Goal: Task Accomplishment & Management: Use online tool/utility

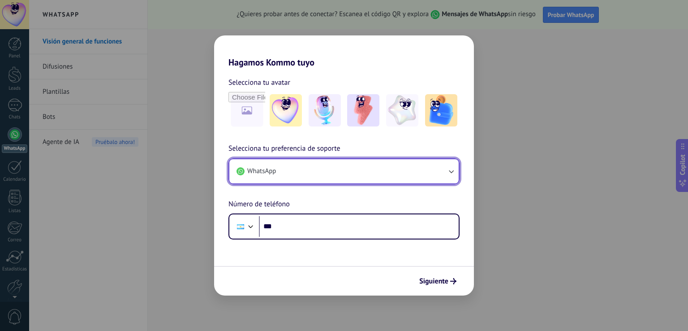
click at [447, 172] on icon "button" at bounding box center [451, 171] width 9 height 9
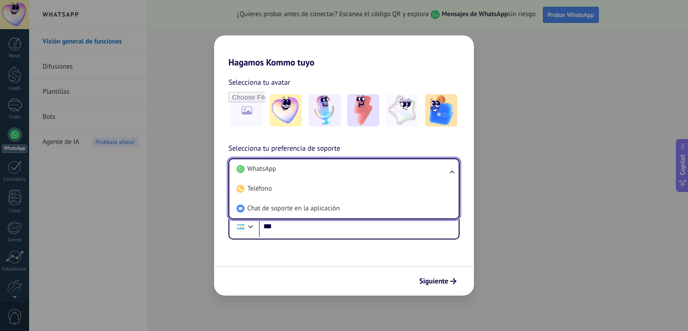
click at [447, 172] on ul "WhatsApp Teléfono Chat de soporte en la aplicación" at bounding box center [343, 188] width 231 height 61
click at [383, 231] on input "***" at bounding box center [359, 226] width 200 height 21
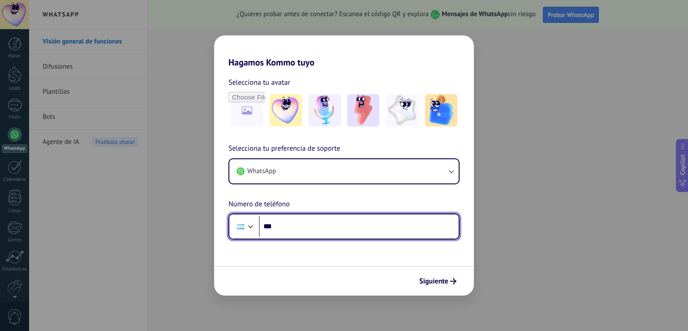
click at [383, 231] on input "***" at bounding box center [359, 226] width 200 height 21
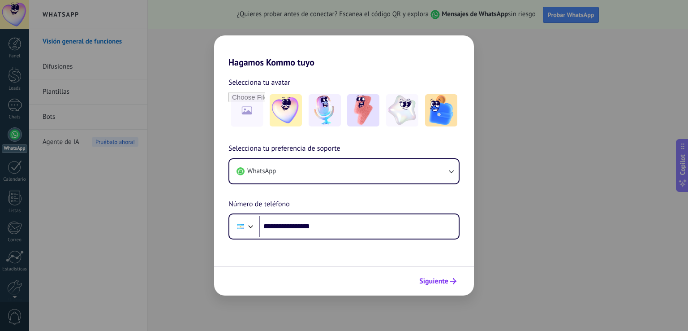
click at [441, 283] on span "Siguiente" at bounding box center [433, 281] width 29 height 6
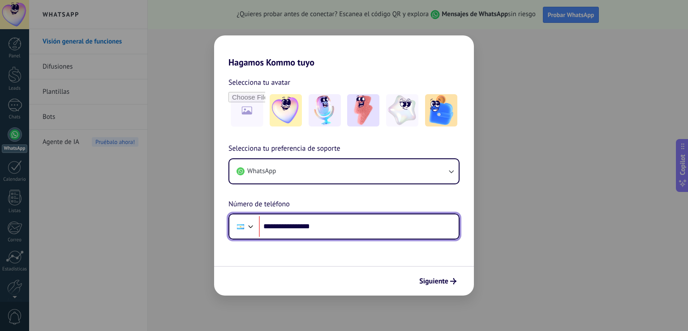
click at [291, 226] on input "**********" at bounding box center [359, 226] width 200 height 21
type input "**"
type input "**********"
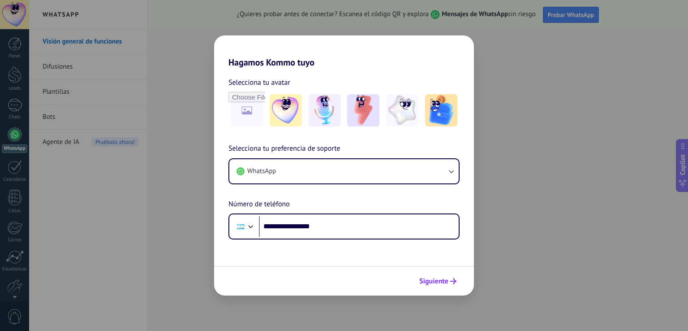
click at [434, 279] on span "Siguiente" at bounding box center [433, 281] width 29 height 6
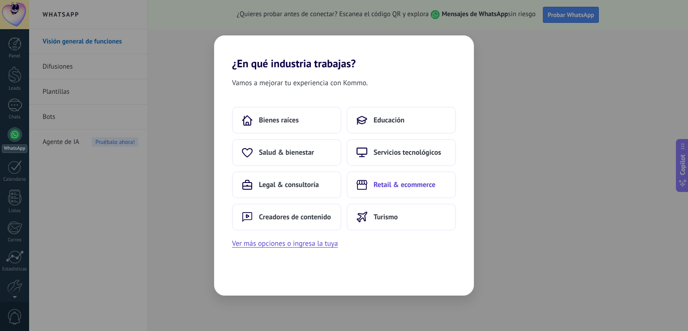
click at [413, 187] on span "Retail & ecommerce" at bounding box center [405, 184] width 62 height 9
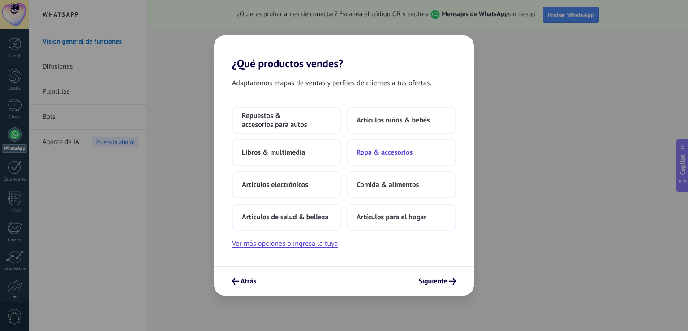
click at [394, 153] on span "Ropa & accesorios" at bounding box center [385, 152] width 56 height 9
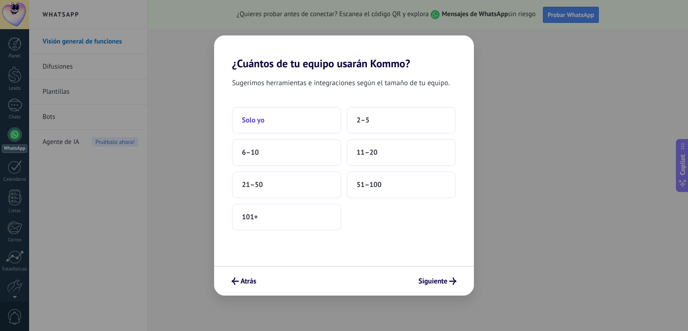
click at [253, 120] on span "Solo yo" at bounding box center [253, 120] width 22 height 9
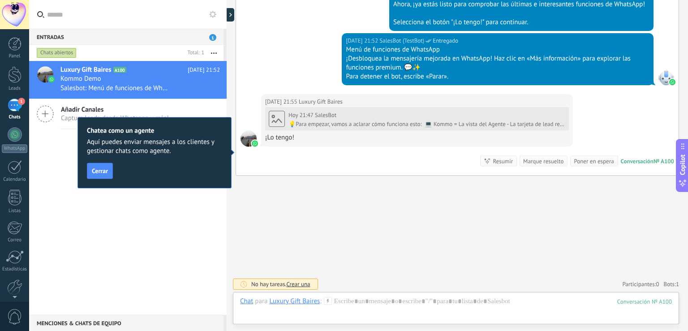
scroll to position [421, 0]
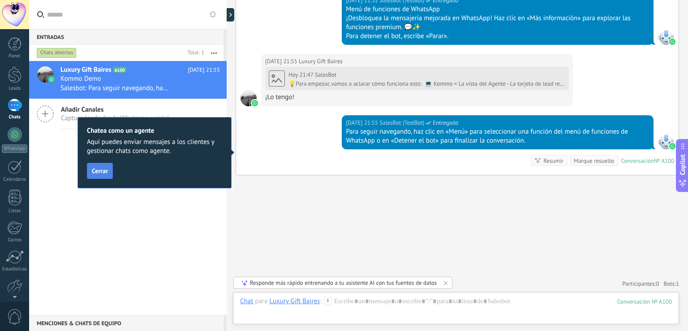
click at [103, 168] on span "Cerrar" at bounding box center [100, 171] width 16 height 6
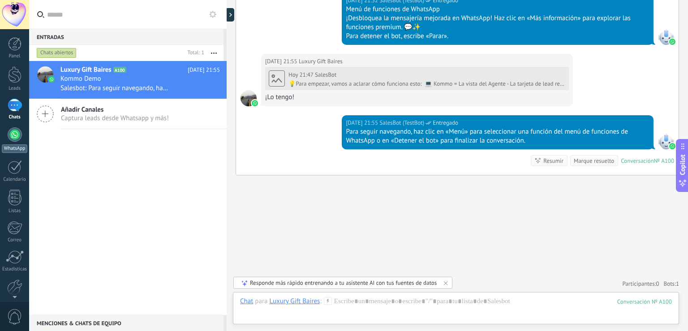
click at [12, 138] on div at bounding box center [15, 134] width 14 height 14
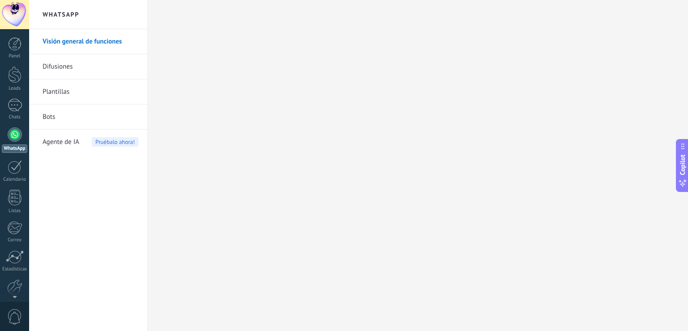
click at [56, 93] on link "Plantillas" at bounding box center [91, 91] width 96 height 25
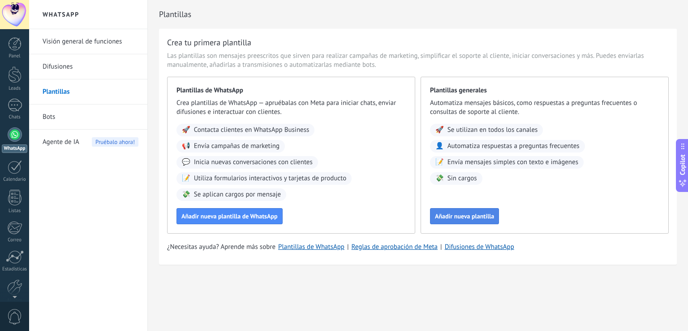
click at [476, 219] on span "Añadir nueva plantilla" at bounding box center [464, 216] width 59 height 6
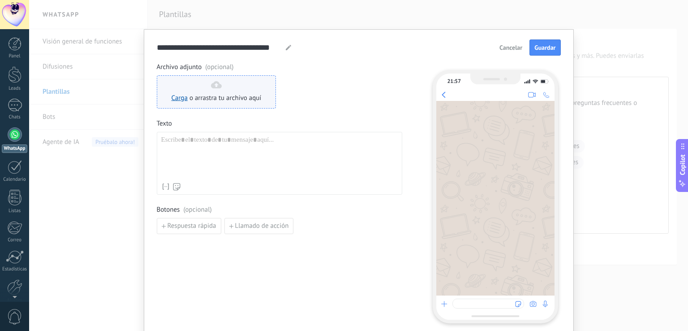
click at [201, 90] on div "Carga o arrastra tu archivo aquí Arrastra aquí" at bounding box center [217, 91] width 90 height 21
click at [209, 97] on span "o arrastra tu archivo aquí" at bounding box center [225, 98] width 72 height 9
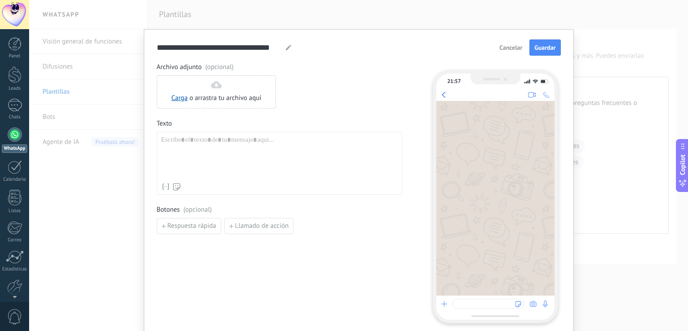
click at [319, 169] on div at bounding box center [279, 157] width 236 height 43
paste div
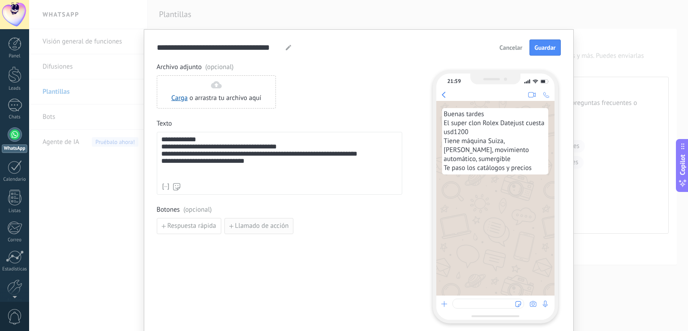
click at [249, 227] on span "Llamado de acción" at bounding box center [262, 226] width 54 height 6
click at [275, 158] on div "**********" at bounding box center [279, 157] width 236 height 43
click at [272, 163] on div "**********" at bounding box center [279, 157] width 236 height 43
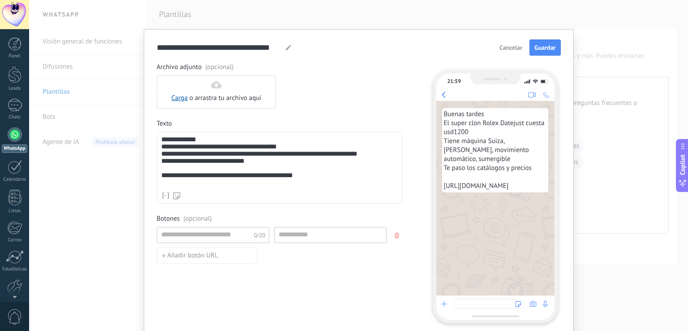
click at [317, 180] on div "**********" at bounding box center [279, 176] width 236 height 9
click at [162, 194] on div at bounding box center [279, 190] width 236 height 7
click at [188, 194] on div at bounding box center [279, 190] width 236 height 7
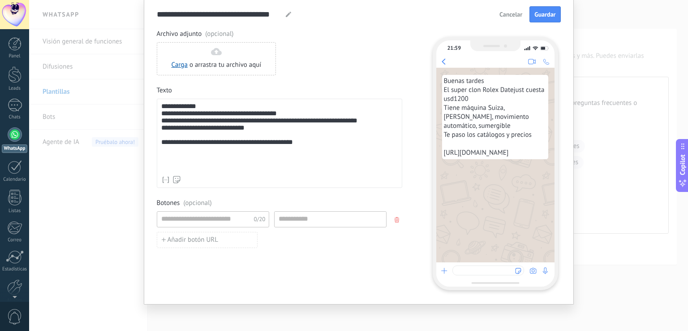
scroll to position [36, 0]
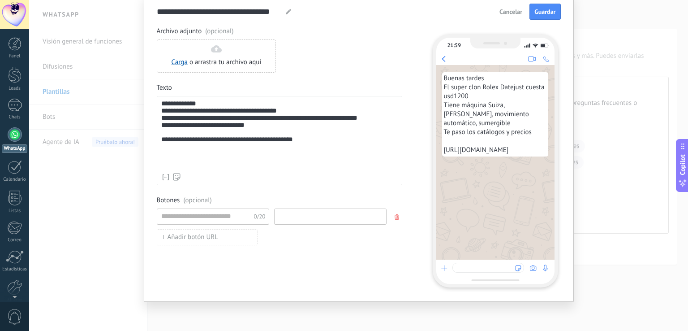
click at [305, 215] on input at bounding box center [331, 216] width 112 height 14
click at [204, 215] on input at bounding box center [204, 216] width 95 height 14
click at [203, 234] on span "Añadir botón URL" at bounding box center [193, 237] width 51 height 6
drag, startPoint x: 203, startPoint y: 234, endPoint x: 245, endPoint y: 219, distance: 45.2
click at [245, 219] on div "0/20 0/20" at bounding box center [279, 228] width 245 height 41
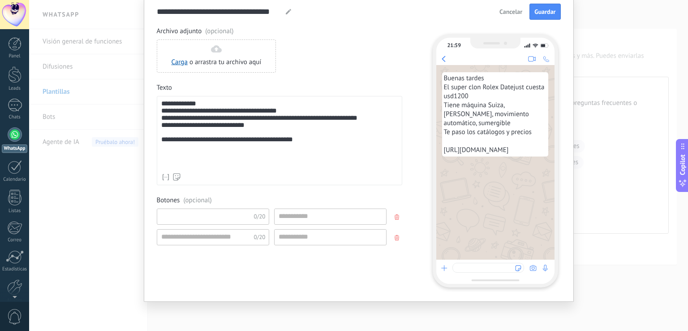
click at [230, 216] on input at bounding box center [204, 216] width 95 height 14
type input "**********"
click at [331, 215] on input at bounding box center [331, 216] width 112 height 14
click at [396, 237] on icon "button" at bounding box center [397, 237] width 4 height 5
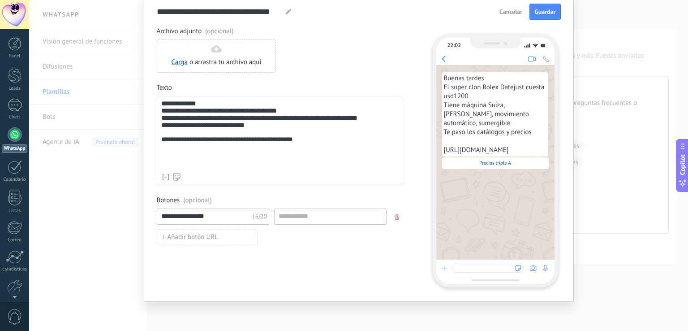
click at [393, 212] on button "button" at bounding box center [398, 216] width 14 height 13
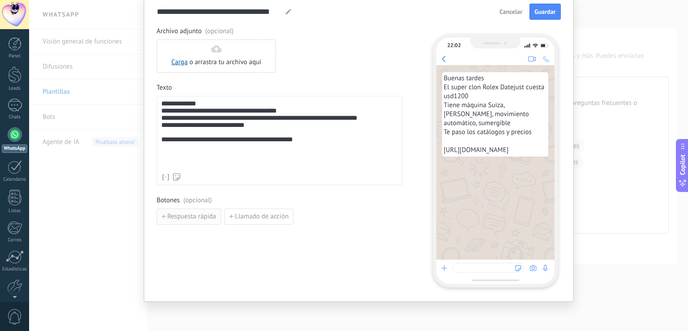
click at [185, 222] on button "Respuesta rápida" at bounding box center [189, 216] width 64 height 16
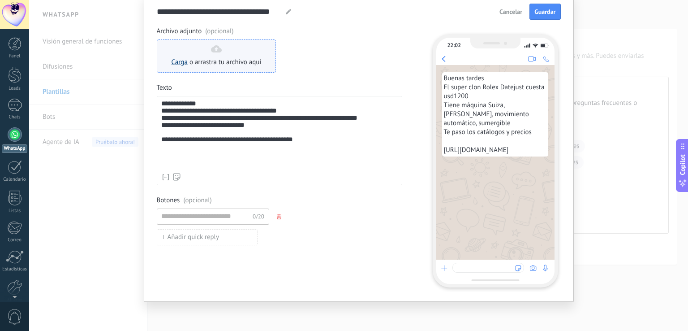
click at [177, 60] on link "Carga" at bounding box center [180, 62] width 16 height 9
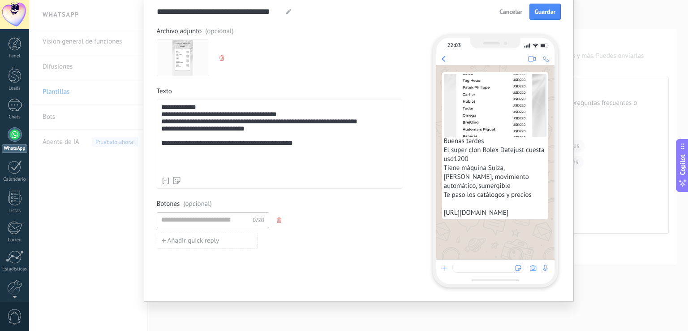
click at [220, 60] on icon "button" at bounding box center [221, 57] width 4 height 5
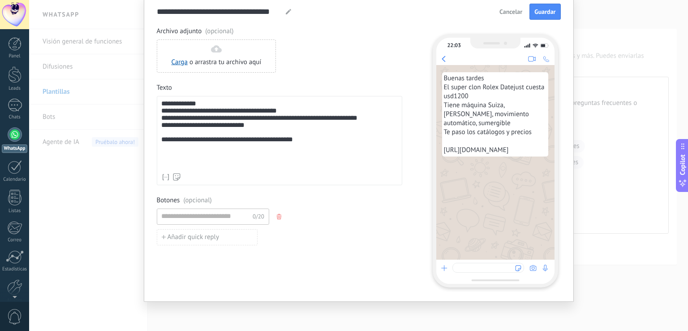
click at [279, 176] on div "Nombre del contacto Nombre Apellido Contacto ID Contacto usuario responsable Co…" at bounding box center [279, 176] width 236 height 9
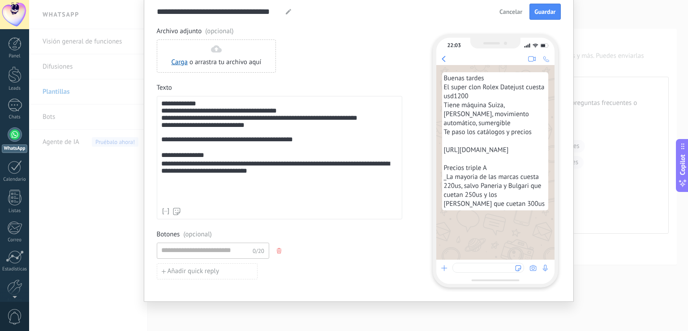
click at [219, 136] on div at bounding box center [279, 132] width 236 height 7
click at [284, 177] on div "**********" at bounding box center [279, 168] width 236 height 17
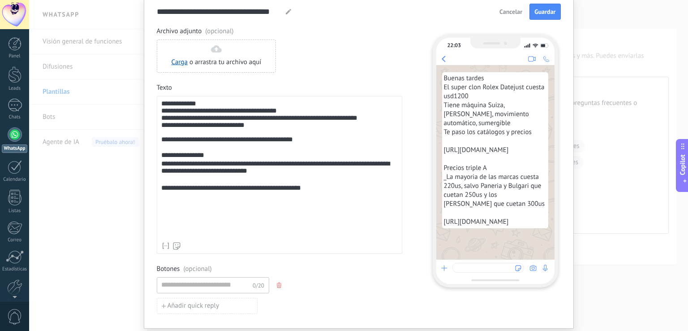
click at [319, 200] on div at bounding box center [279, 196] width 236 height 7
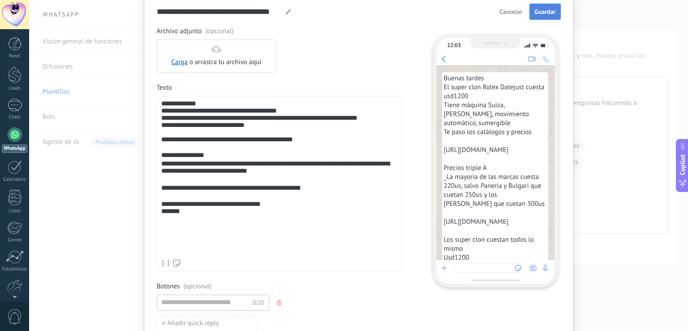
click at [538, 6] on button "Guardar" at bounding box center [544, 12] width 31 height 16
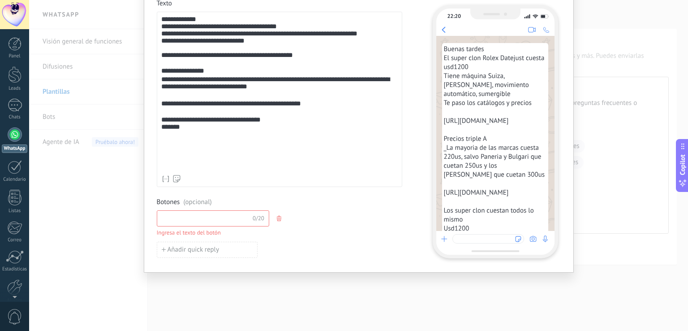
scroll to position [120, 0]
click at [278, 217] on button "button" at bounding box center [279, 217] width 7 height 13
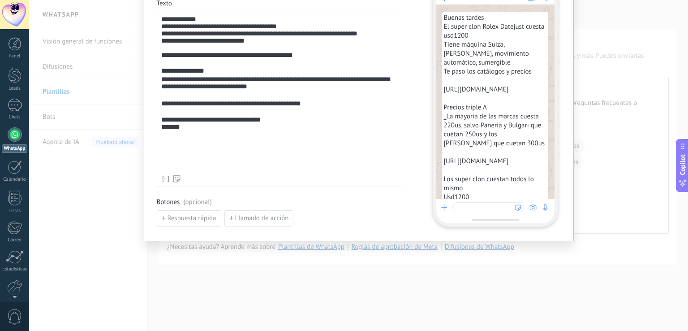
click at [278, 217] on span "Llamado de acción" at bounding box center [262, 218] width 54 height 6
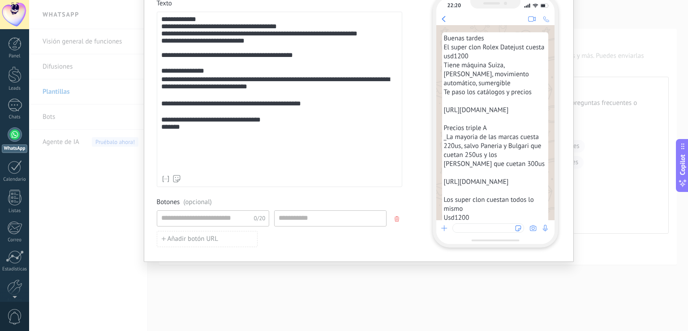
click at [395, 219] on icon "button" at bounding box center [397, 218] width 4 height 5
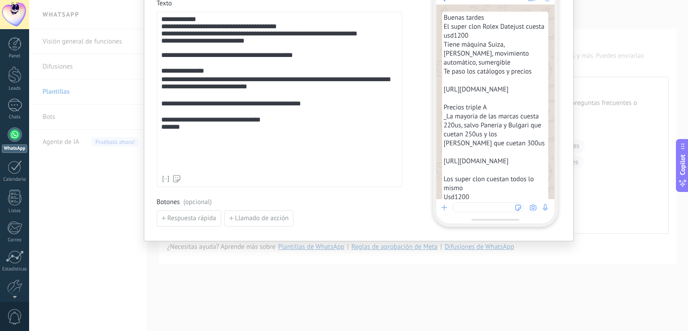
scroll to position [0, 0]
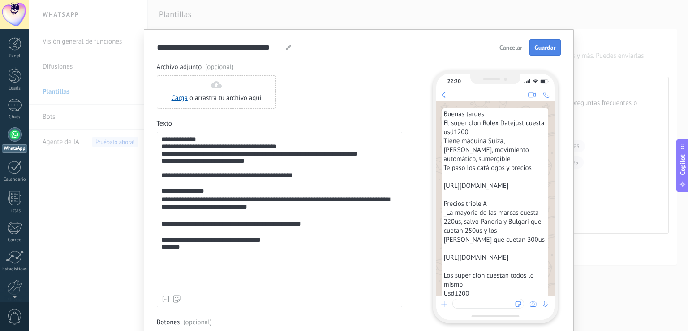
click at [536, 45] on span "Guardar" at bounding box center [544, 47] width 21 height 6
